Goal: Information Seeking & Learning: Compare options

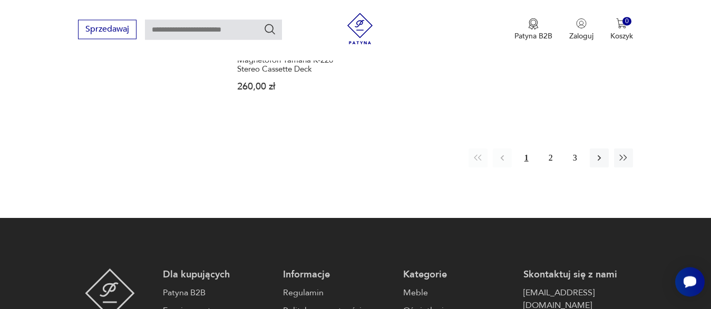
scroll to position [1574, 0]
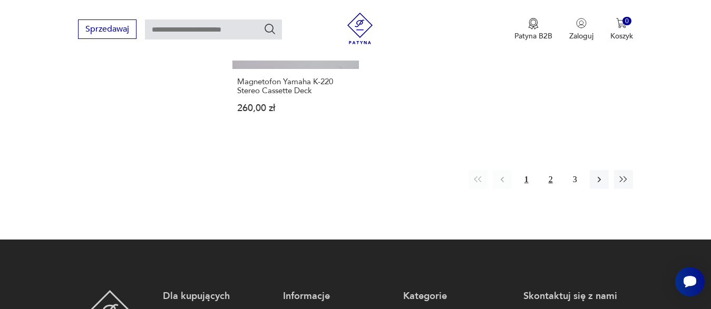
click at [549, 170] on button "2" at bounding box center [550, 179] width 19 height 19
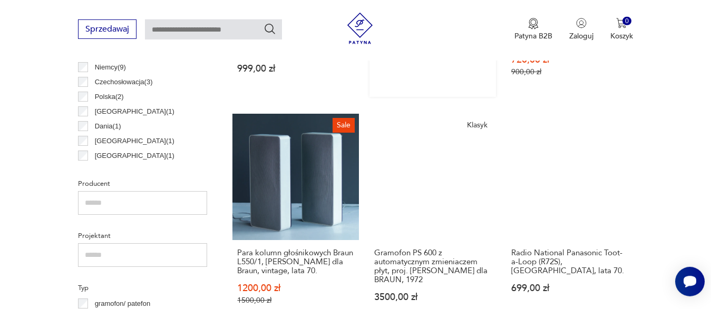
scroll to position [570, 0]
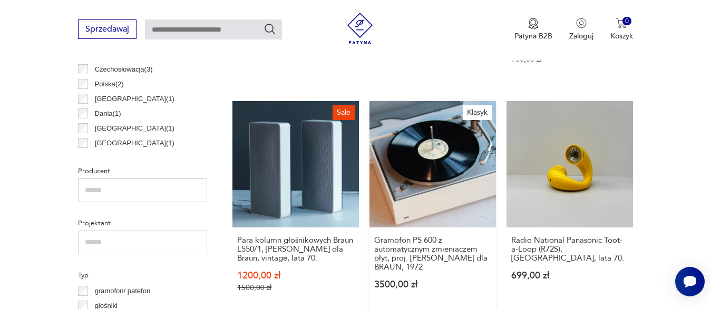
click at [453, 177] on link "Klasyk Gramofon PS 600 z automatycznym zmieniaczem płyt, proj. [PERSON_NAME] dl…" at bounding box center [432, 207] width 127 height 212
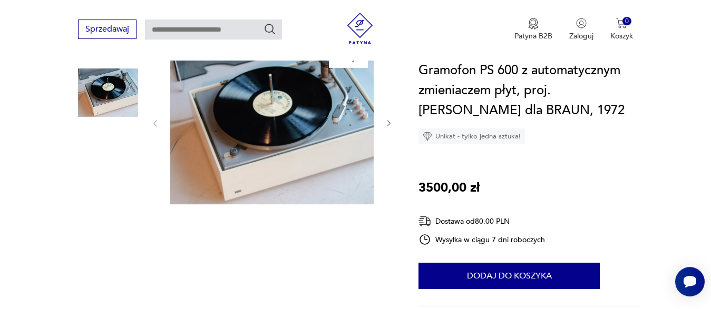
scroll to position [108, 0]
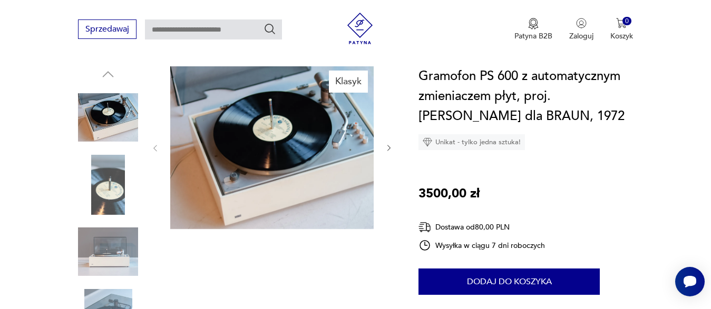
click at [112, 249] on img at bounding box center [108, 252] width 60 height 60
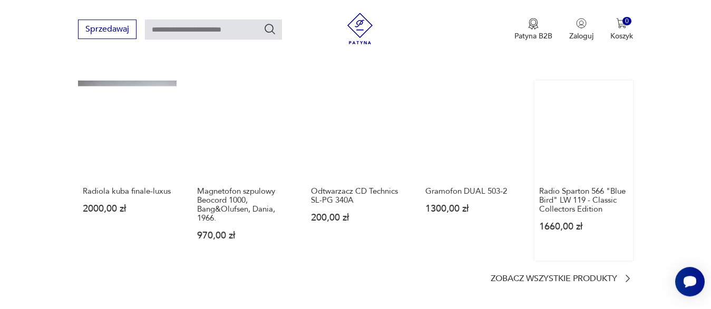
scroll to position [860, 0]
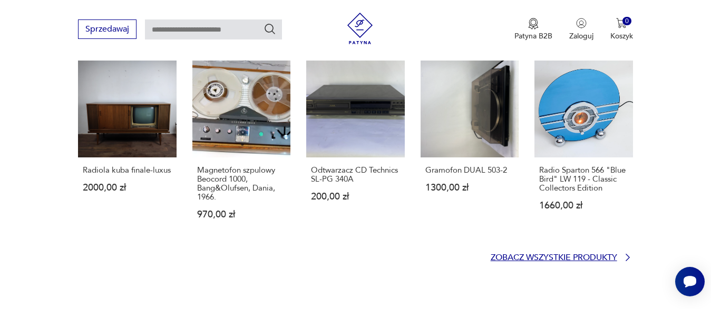
click at [601, 256] on p "Zobacz wszystkie produkty" at bounding box center [554, 258] width 127 height 7
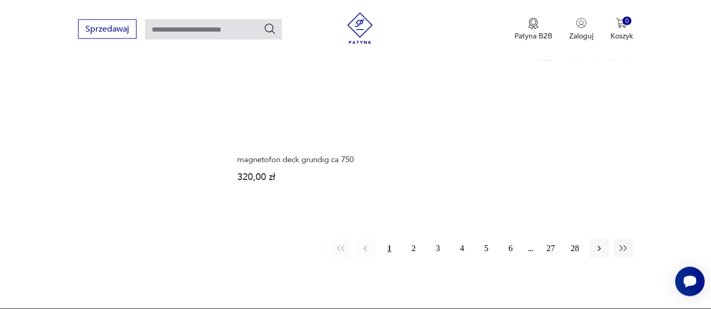
scroll to position [1559, 0]
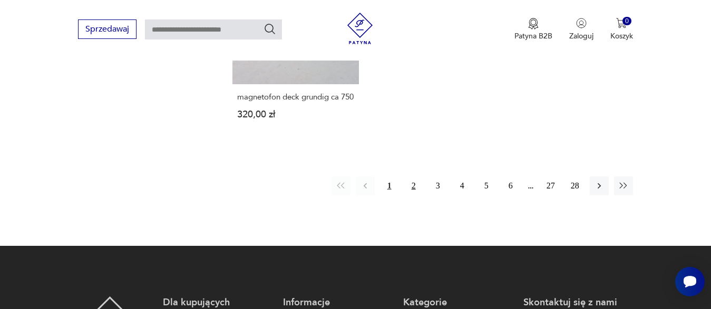
click at [412, 177] on button "2" at bounding box center [413, 186] width 19 height 19
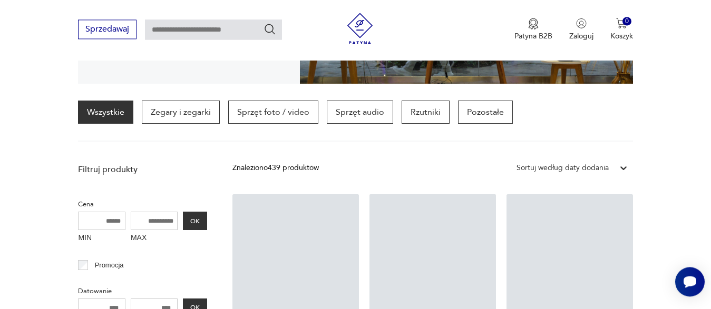
scroll to position [248, 0]
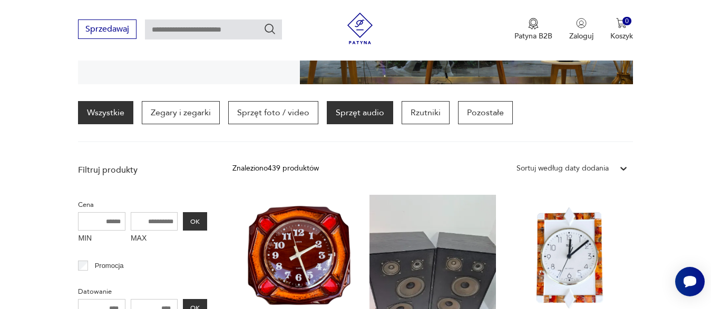
click at [347, 116] on p "Sprzęt audio" at bounding box center [360, 112] width 66 height 23
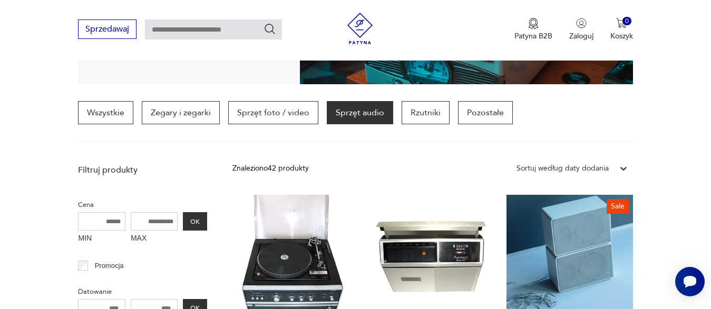
click at [348, 112] on p "Sprzęt audio" at bounding box center [360, 112] width 66 height 23
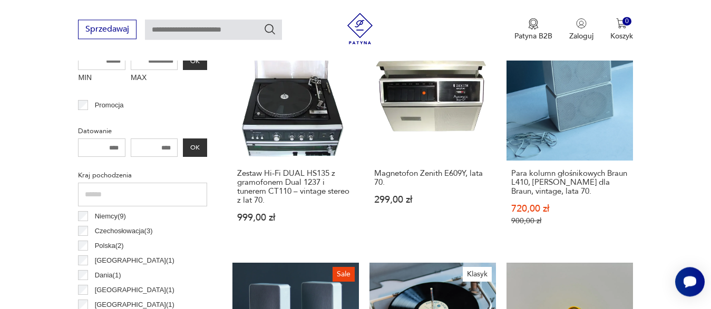
scroll to position [409, 0]
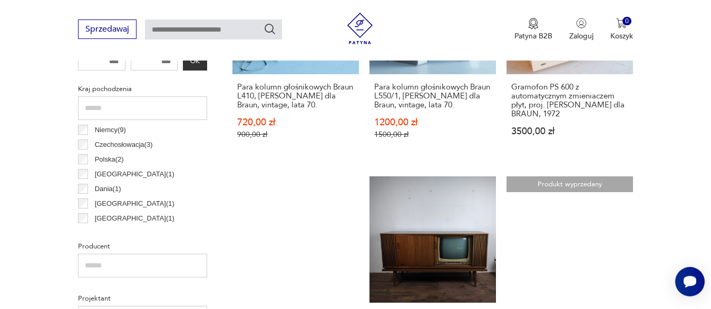
scroll to position [473, 0]
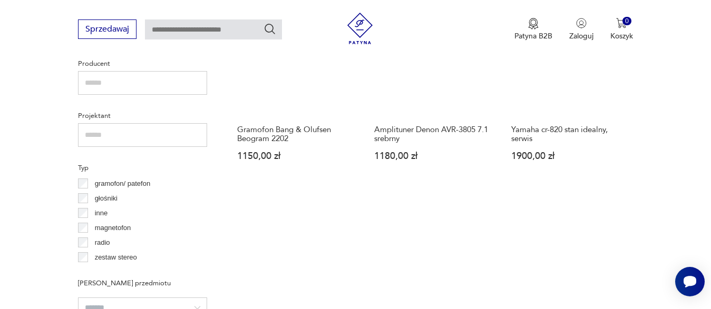
scroll to position [732, 0]
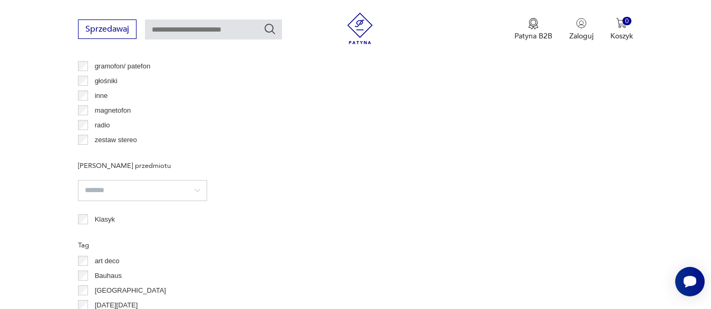
scroll to position [688, 0]
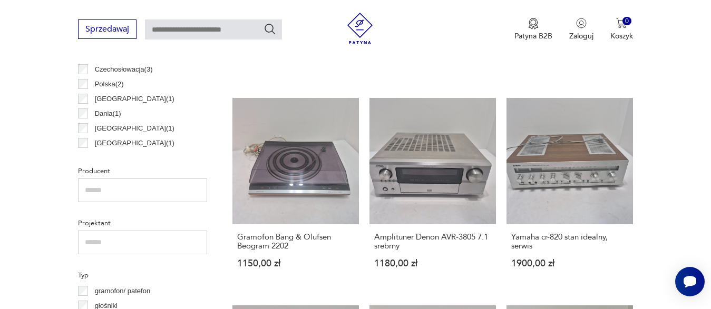
scroll to position [678, 0]
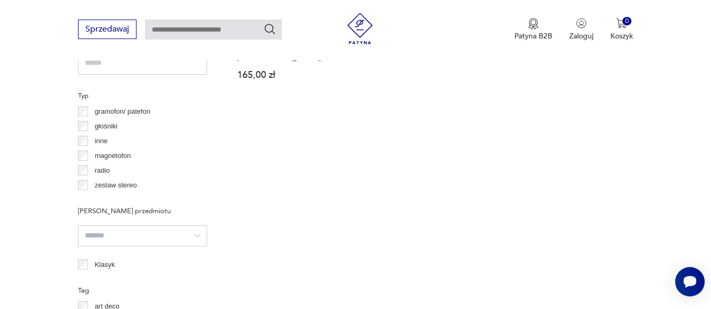
scroll to position [732, 0]
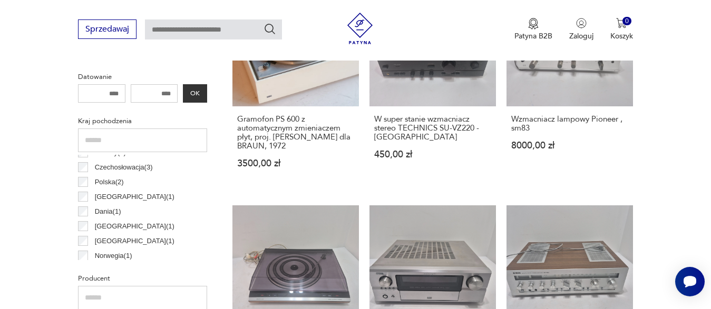
scroll to position [13, 0]
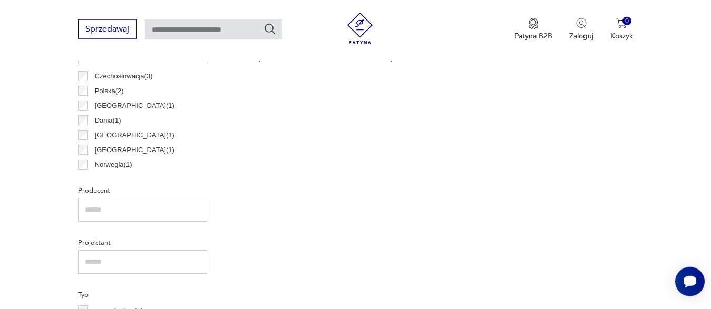
scroll to position [517, 0]
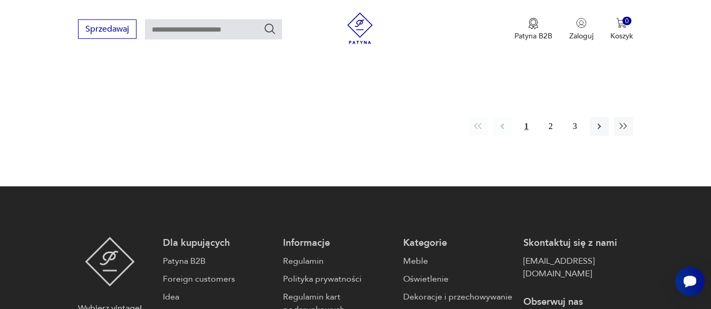
scroll to position [1646, 0]
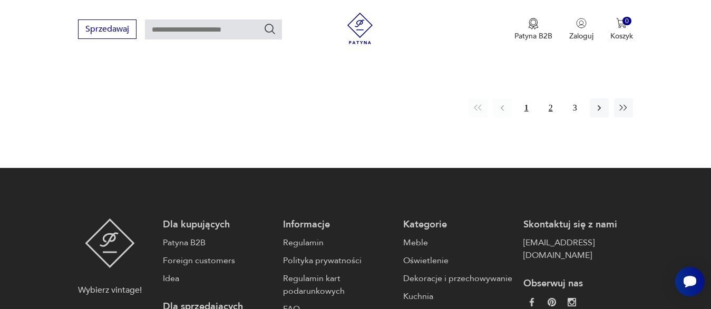
click at [551, 99] on button "2" at bounding box center [550, 108] width 19 height 19
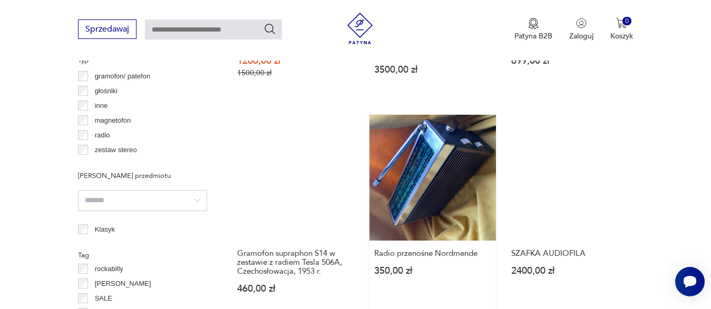
scroll to position [839, 0]
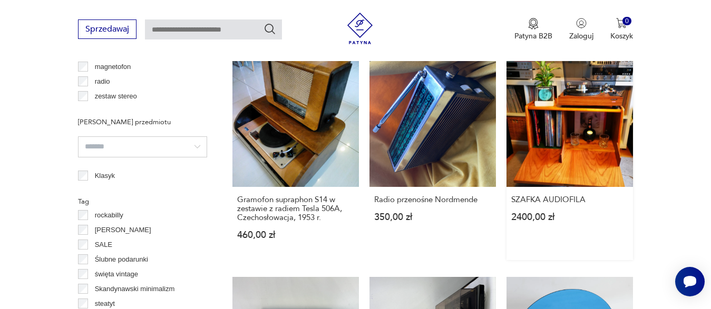
click at [570, 130] on link "SZAFKA AUDIOFILA 2400,00 zł" at bounding box center [570, 161] width 127 height 200
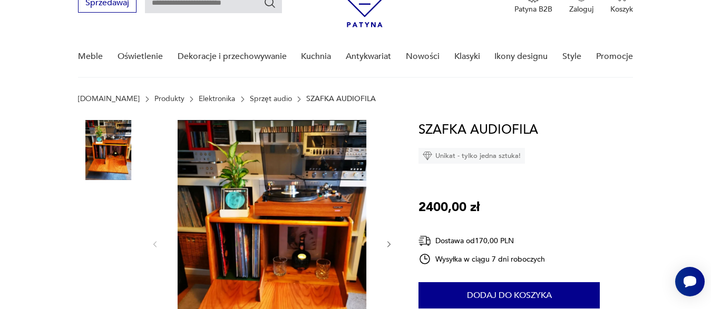
scroll to position [108, 0]
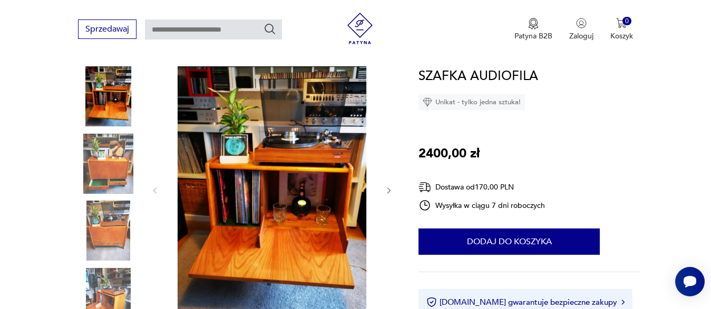
click at [389, 189] on icon "button" at bounding box center [389, 191] width 9 height 9
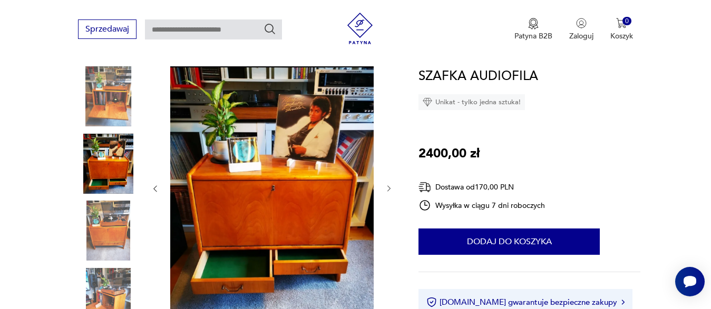
click at [389, 189] on icon "button" at bounding box center [389, 188] width 9 height 9
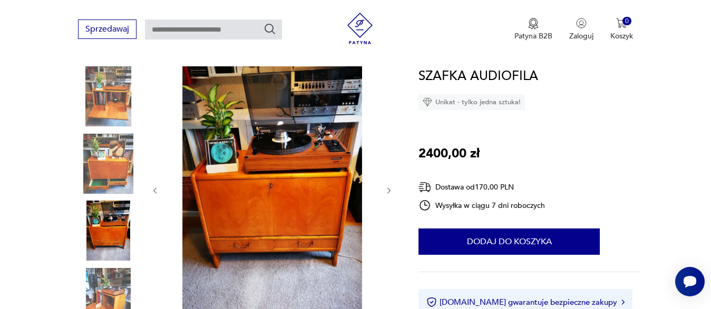
click at [389, 189] on icon "button" at bounding box center [389, 191] width 9 height 9
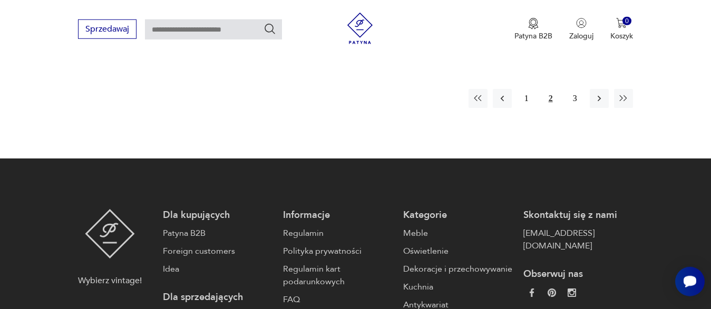
scroll to position [1705, 0]
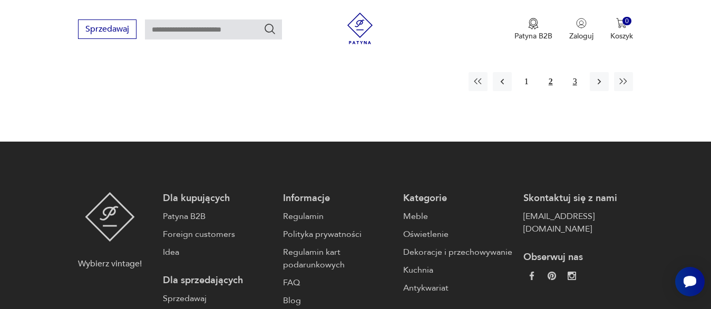
click at [575, 72] on button "3" at bounding box center [575, 81] width 19 height 19
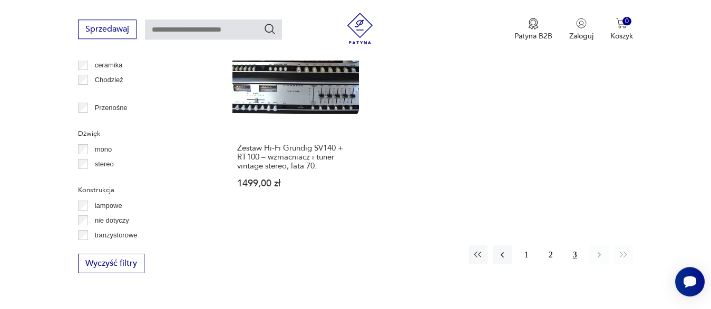
scroll to position [1107, 0]
